Goal: Information Seeking & Learning: Understand process/instructions

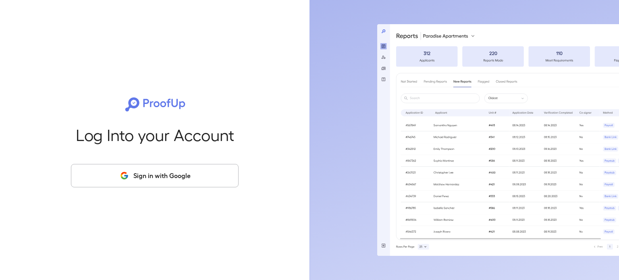
click at [175, 178] on button "Sign in with Google" at bounding box center [155, 175] width 168 height 23
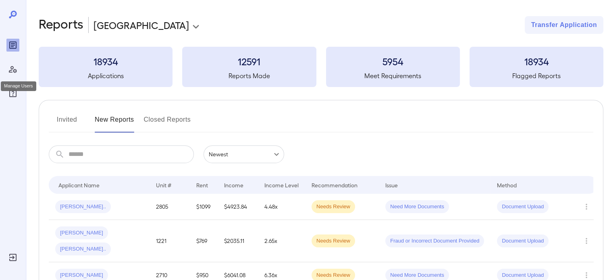
click at [12, 68] on icon "Manage Users" at bounding box center [13, 69] width 10 height 10
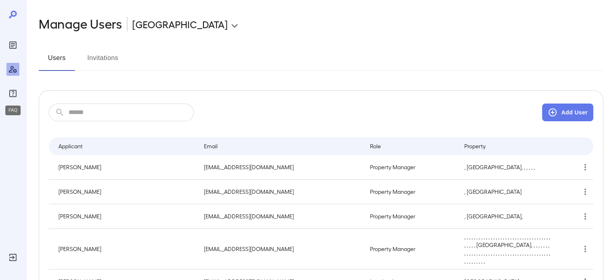
click at [9, 95] on icon "FAQ" at bounding box center [12, 93] width 7 height 7
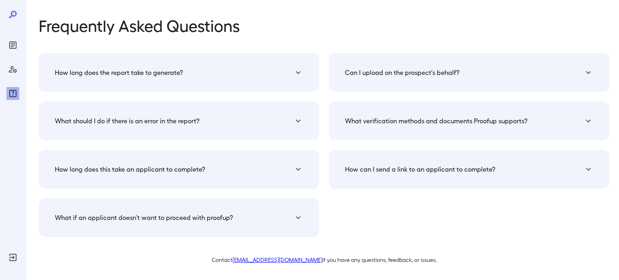
click at [379, 122] on h5 "What verification methods and documents Proofup supports?" at bounding box center [436, 121] width 183 height 10
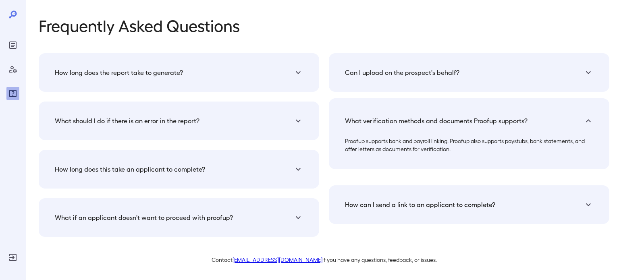
click at [370, 205] on h5 "How can I send a link to an applicant to complete?" at bounding box center [420, 205] width 150 height 10
